Goal: Task Accomplishment & Management: Use online tool/utility

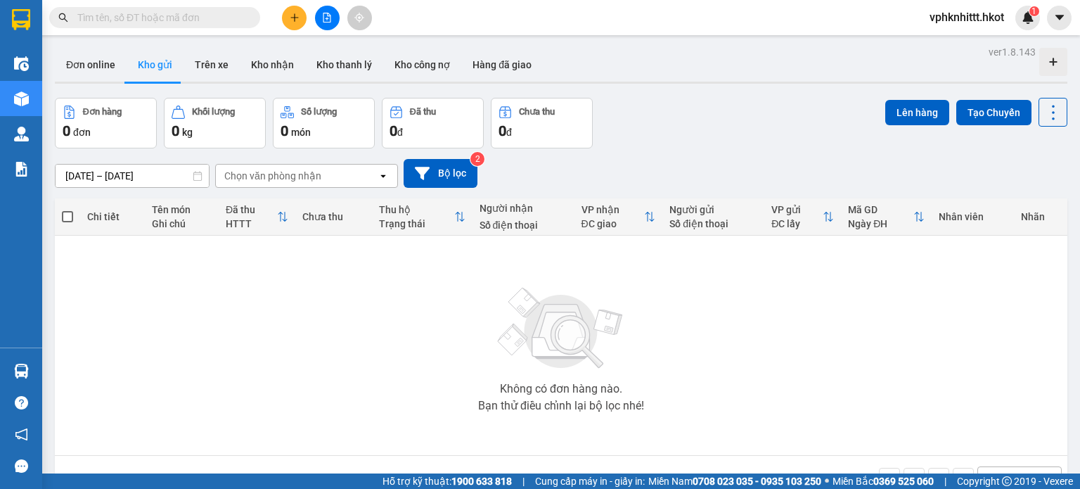
click at [166, 11] on input "text" at bounding box center [160, 17] width 166 height 15
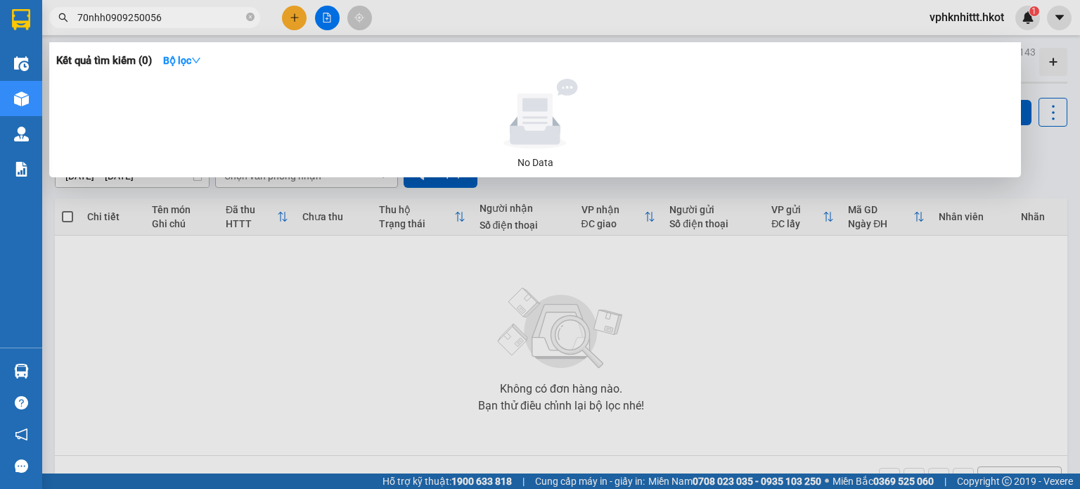
type input "70nhh0909250056"
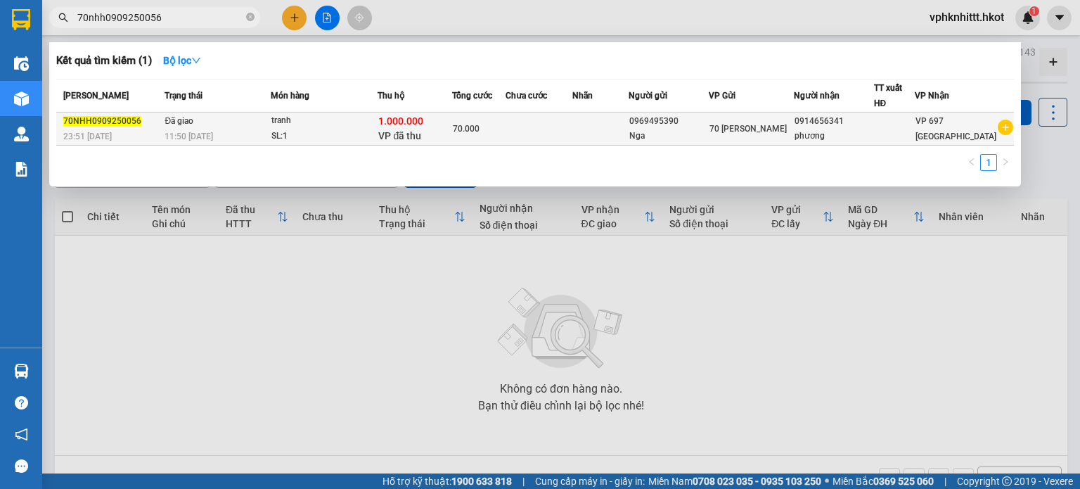
click at [340, 129] on div "SL: 1" at bounding box center [323, 136] width 105 height 15
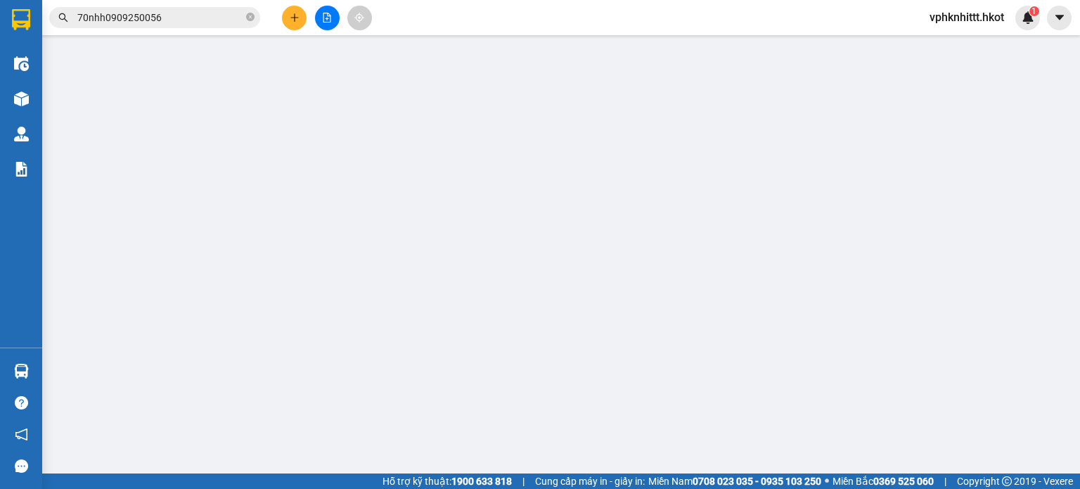
type input "0969495390"
type input "Nga"
type input "0914656341"
type input "phương"
type input "Má A Tu thu"
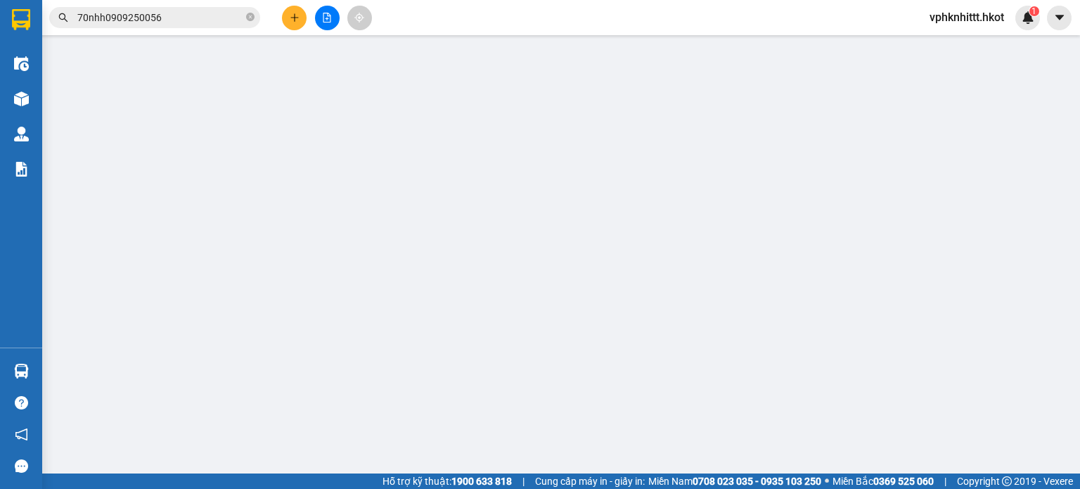
type input "1.000.000"
type input "70.000"
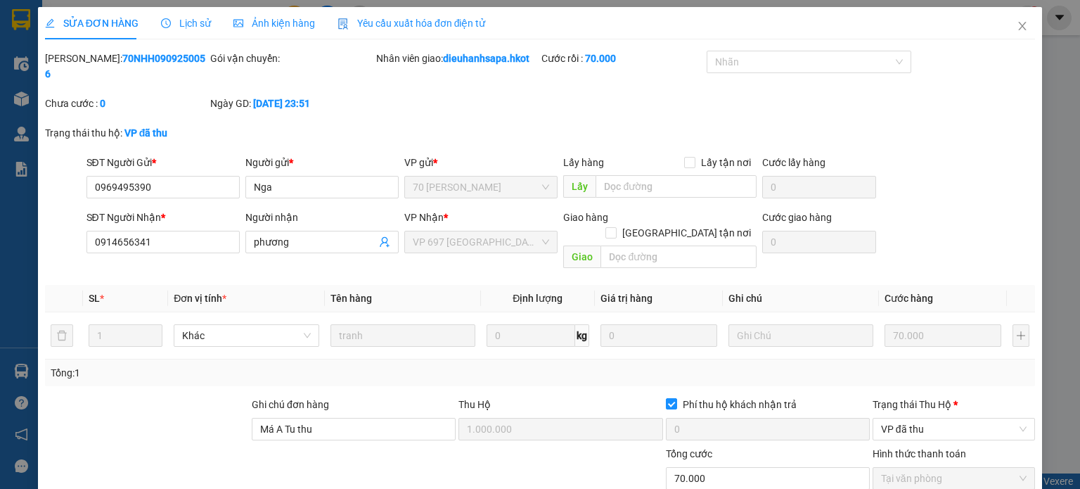
drag, startPoint x: 79, startPoint y: 59, endPoint x: 176, endPoint y: 64, distance: 97.1
click at [176, 64] on div "Mã ĐH: 70NHH0909250056" at bounding box center [126, 66] width 162 height 31
copy b "70NHH0909250056"
click at [1017, 27] on icon "close" at bounding box center [1022, 25] width 11 height 11
